Goal: Task Accomplishment & Management: Manage account settings

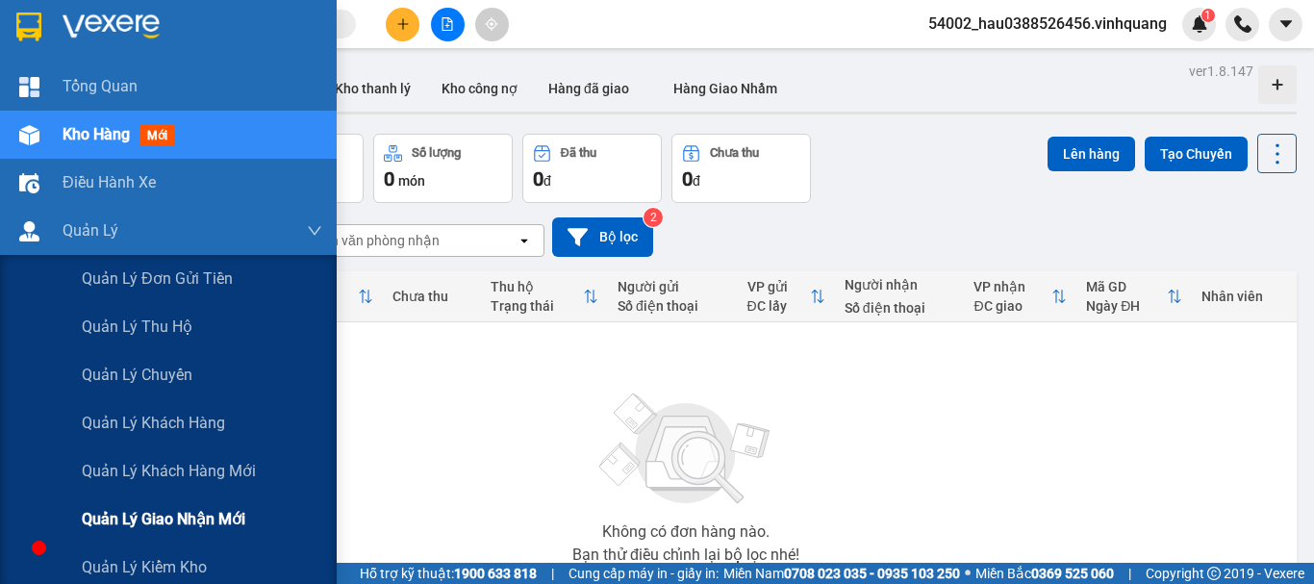
click at [185, 523] on span "Quản lý giao nhận mới" at bounding box center [164, 519] width 164 height 24
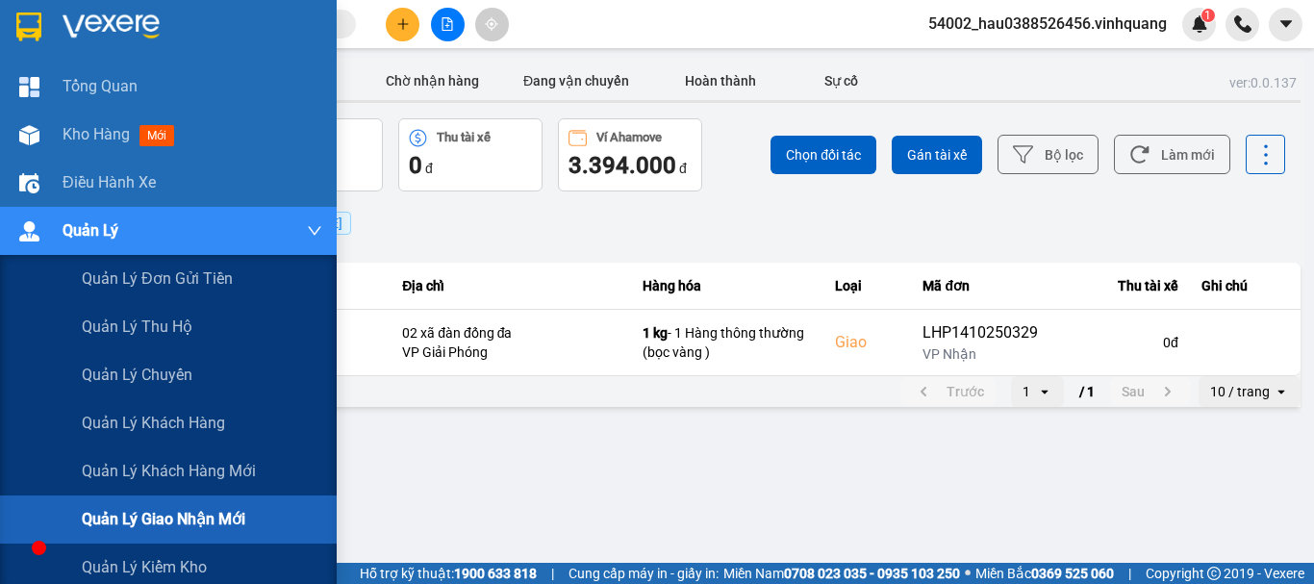
click at [234, 518] on span "Quản lý giao nhận mới" at bounding box center [164, 519] width 164 height 24
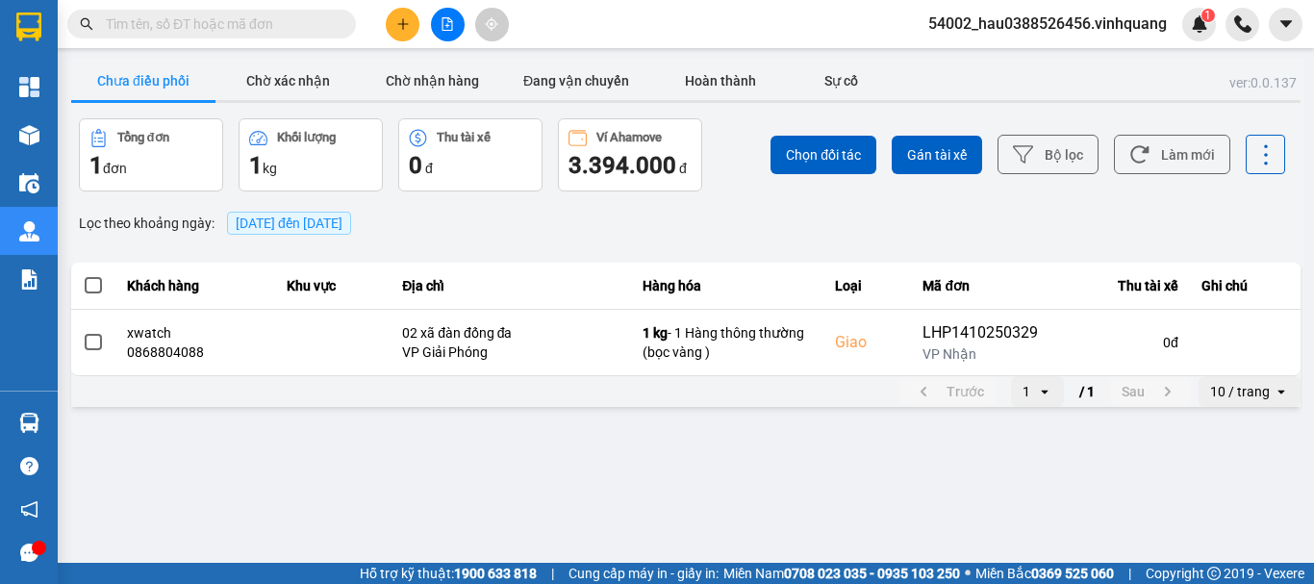
click at [564, 471] on main "ver: 0.0.137 Chưa điều phối Chờ xác nhận Chờ nhận hàng Đang vận chuyển Hoàn thà…" at bounding box center [657, 281] width 1314 height 563
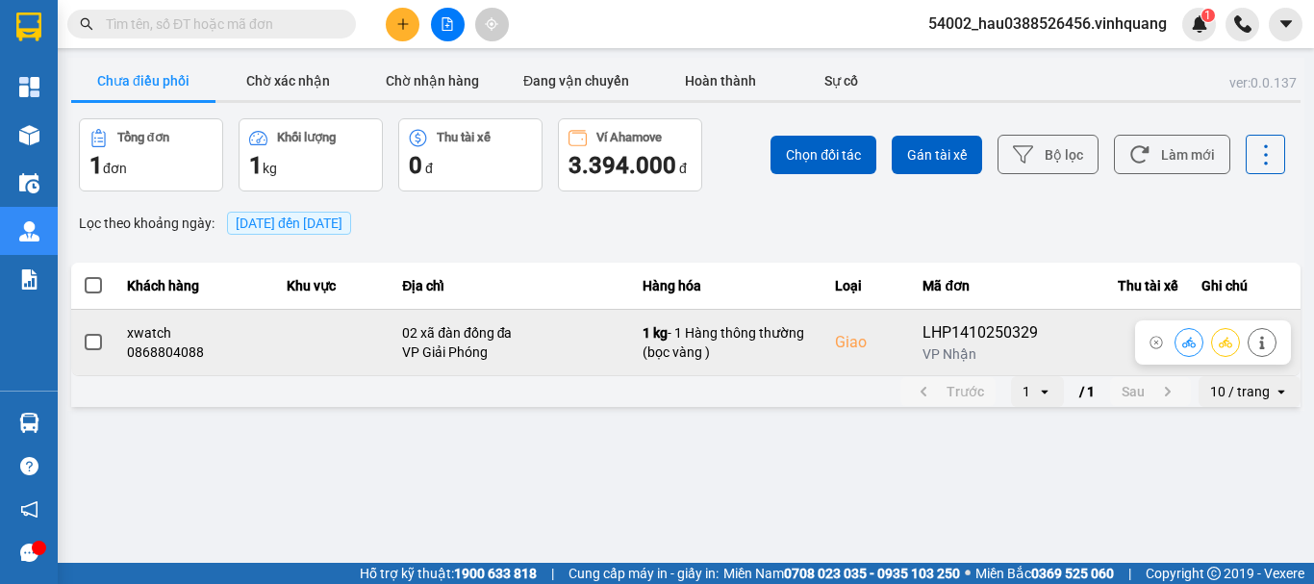
click at [78, 340] on td at bounding box center [93, 342] width 44 height 66
click at [93, 343] on span at bounding box center [93, 342] width 17 height 17
click at [83, 332] on input "checkbox" at bounding box center [83, 332] width 0 height 0
click at [1192, 345] on icon at bounding box center [1189, 342] width 13 height 13
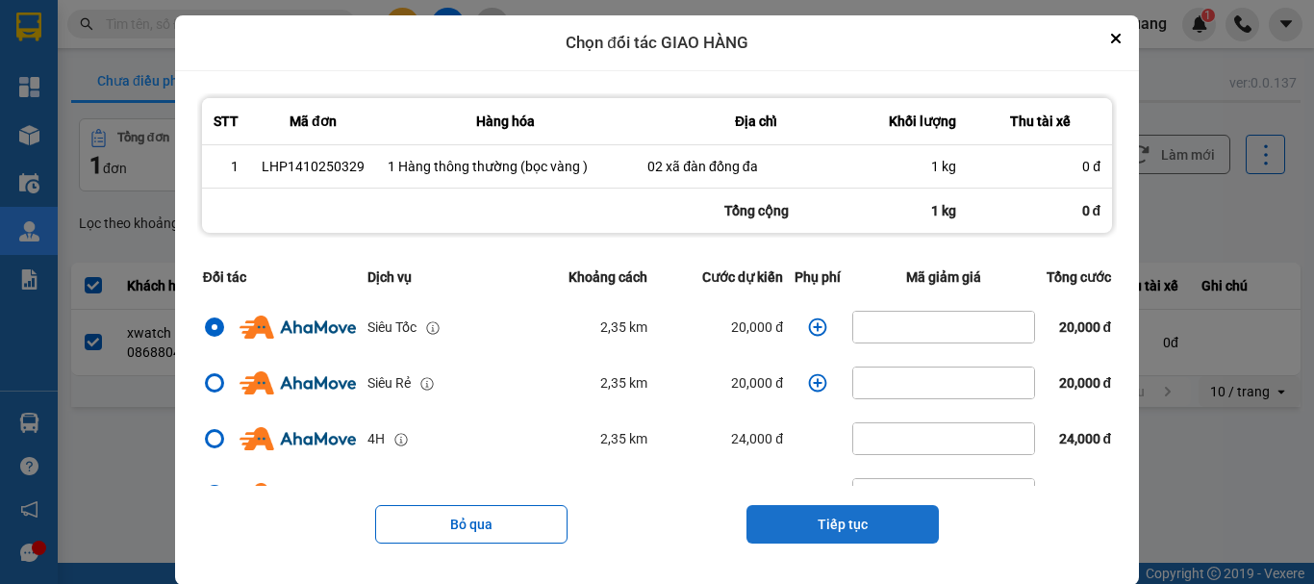
click at [820, 517] on button "Tiếp tục" at bounding box center [843, 524] width 192 height 38
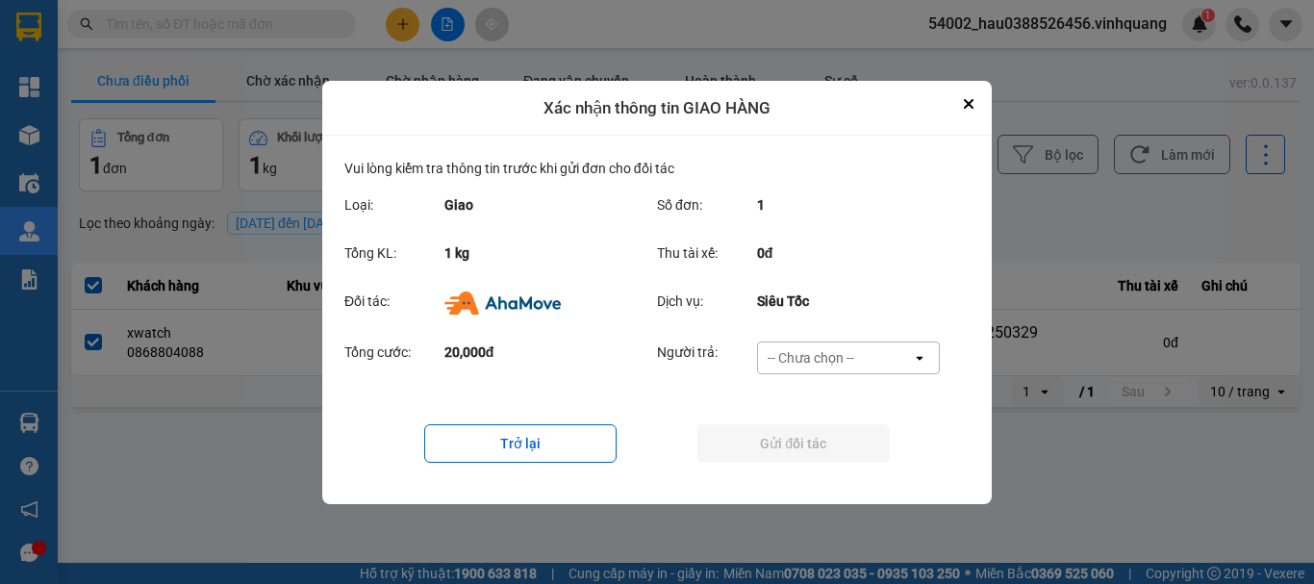
click at [789, 363] on div "-- Chưa chọn --" at bounding box center [811, 357] width 87 height 19
click at [966, 106] on icon "Close" at bounding box center [969, 104] width 8 height 8
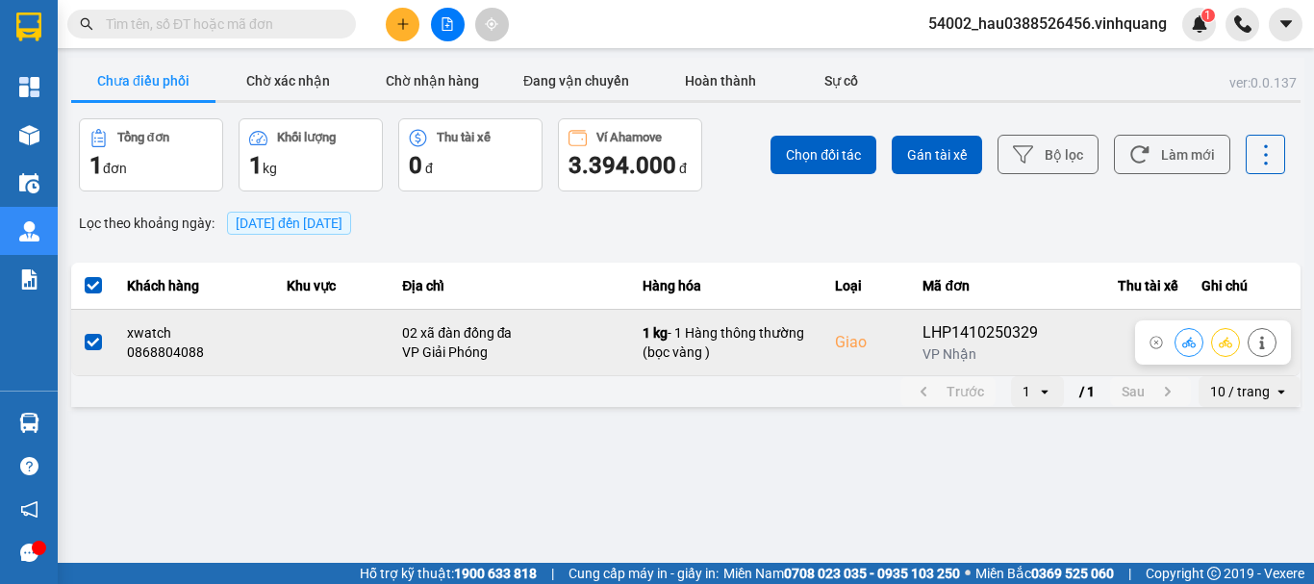
click at [95, 344] on span at bounding box center [93, 342] width 17 height 17
click at [83, 332] on input "checkbox" at bounding box center [83, 332] width 0 height 0
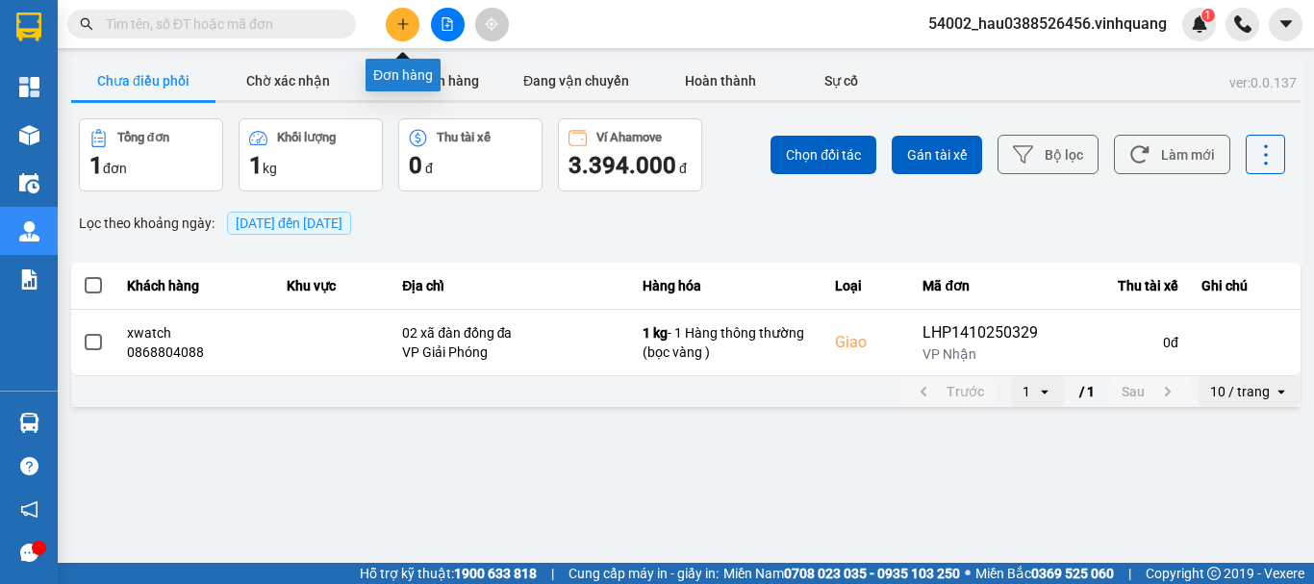
click at [395, 18] on button at bounding box center [403, 25] width 34 height 34
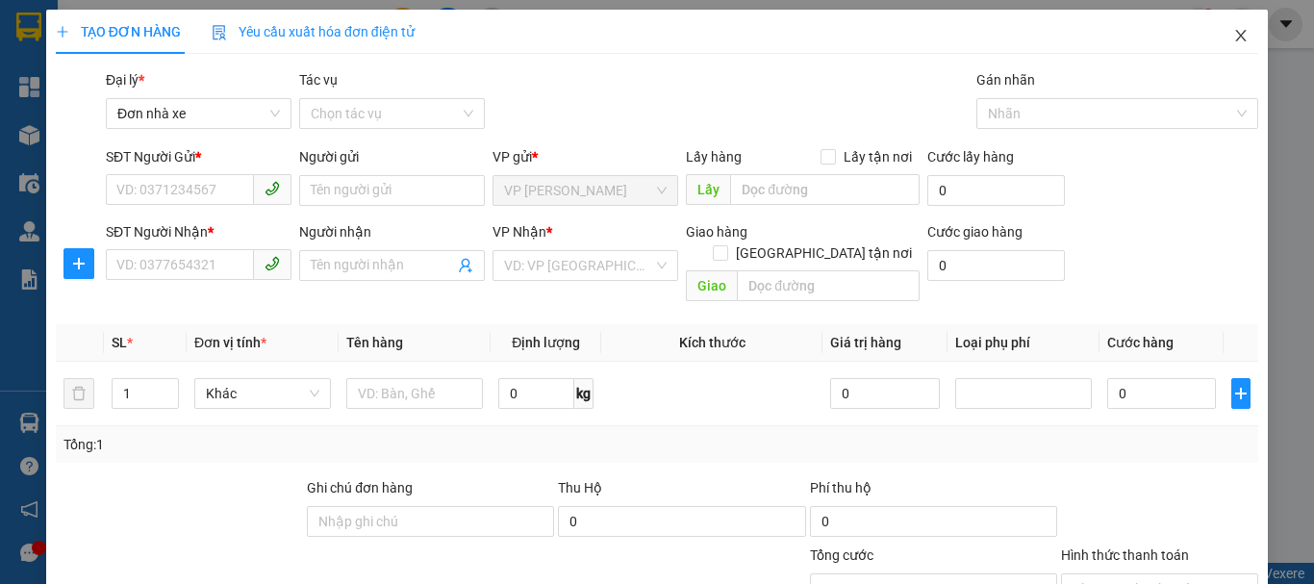
click at [1234, 35] on icon "close" at bounding box center [1241, 35] width 15 height 15
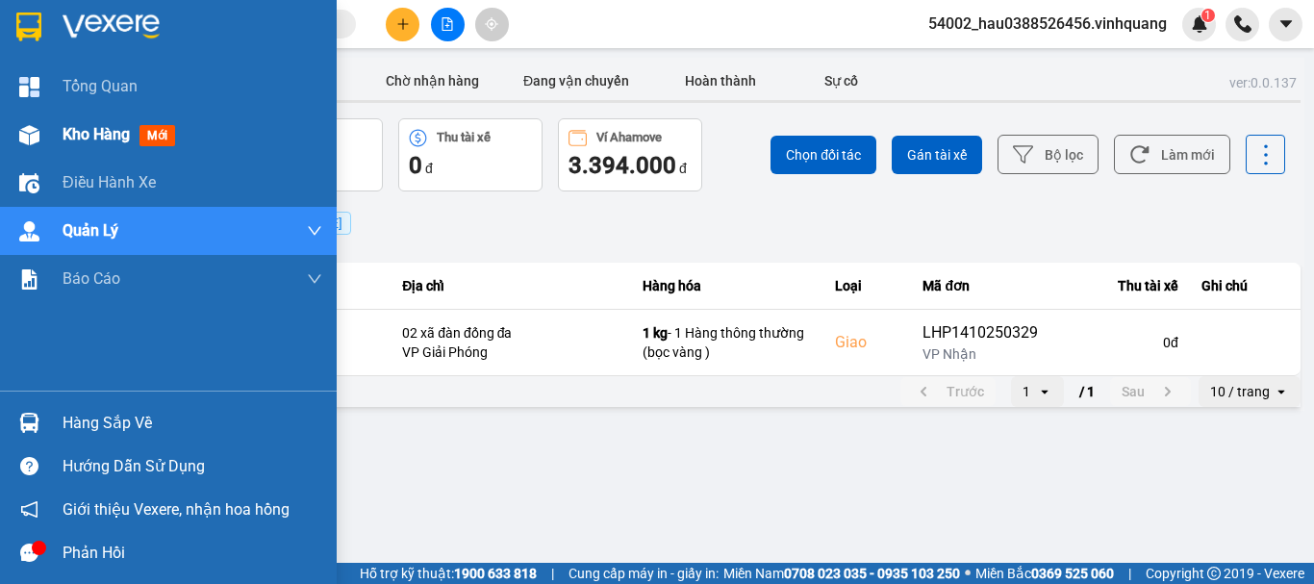
click at [61, 138] on div "Kho hàng mới" at bounding box center [168, 135] width 337 height 48
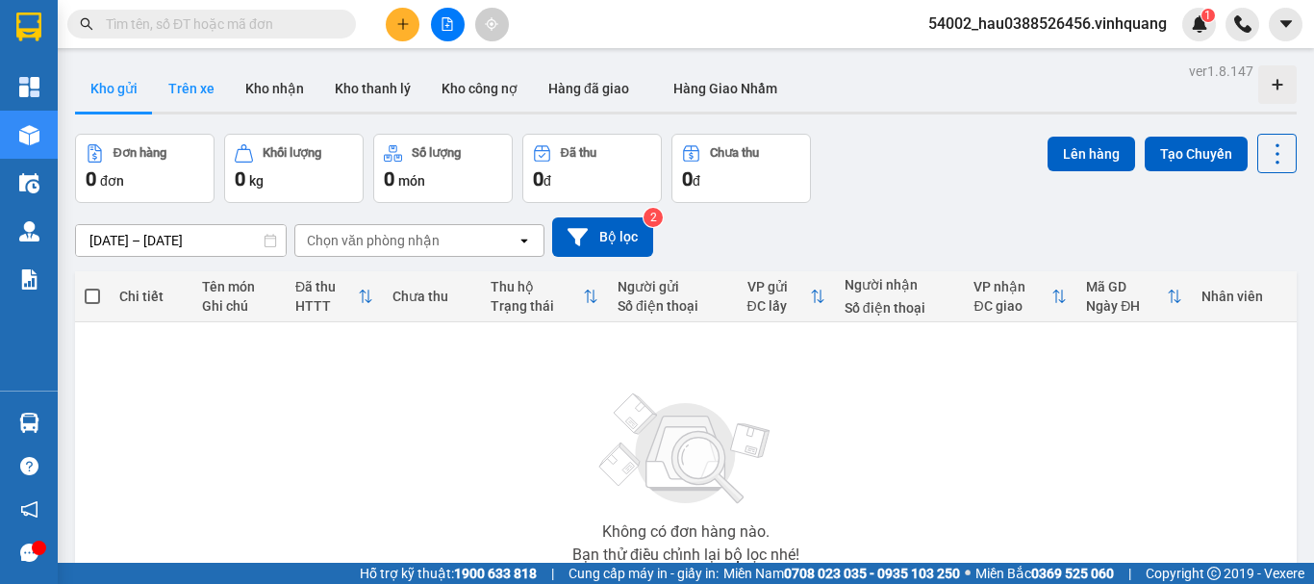
click at [191, 90] on button "Trên xe" at bounding box center [191, 88] width 77 height 46
